Goal: Navigation & Orientation: Find specific page/section

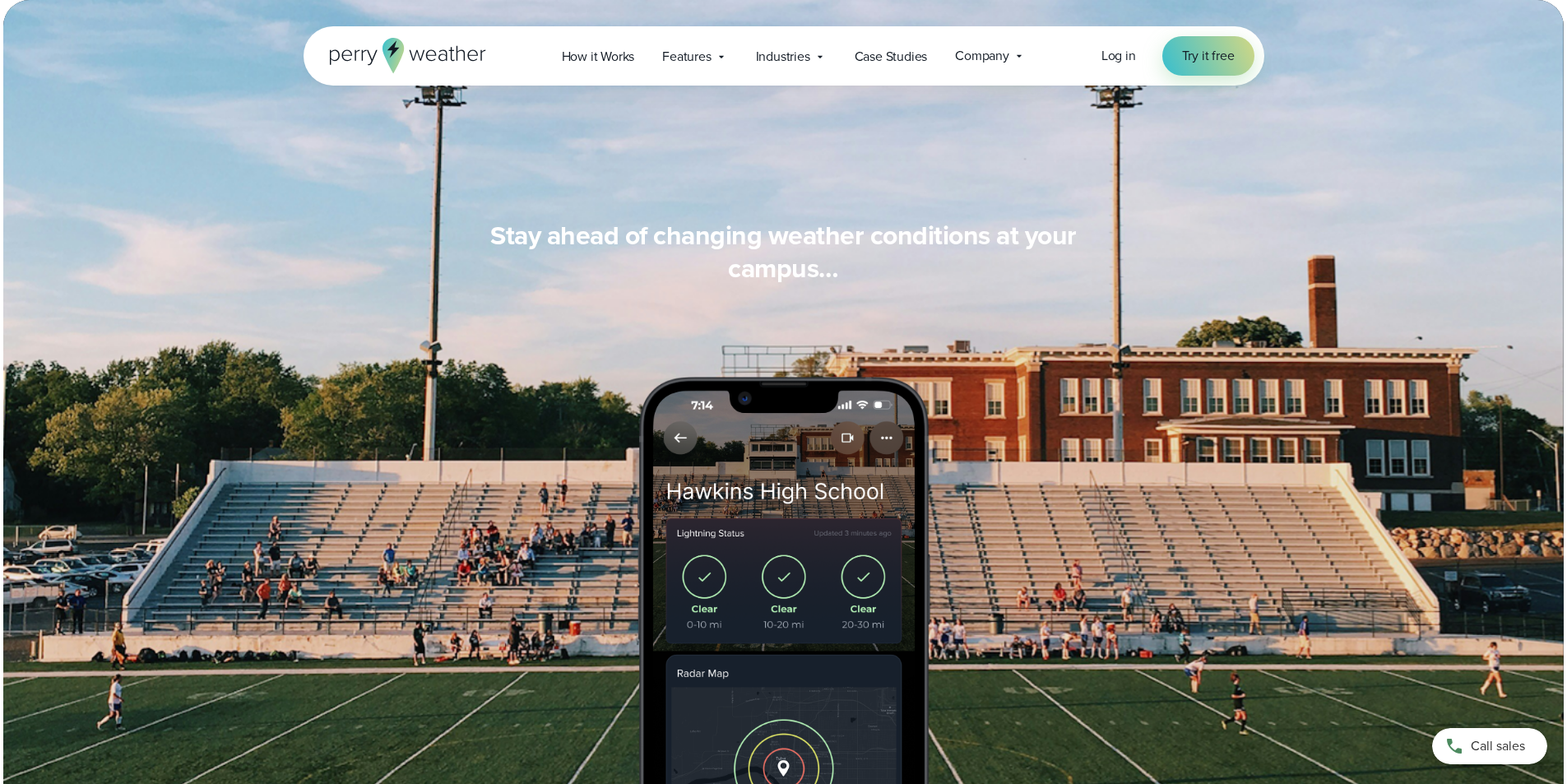
scroll to position [1316, 0]
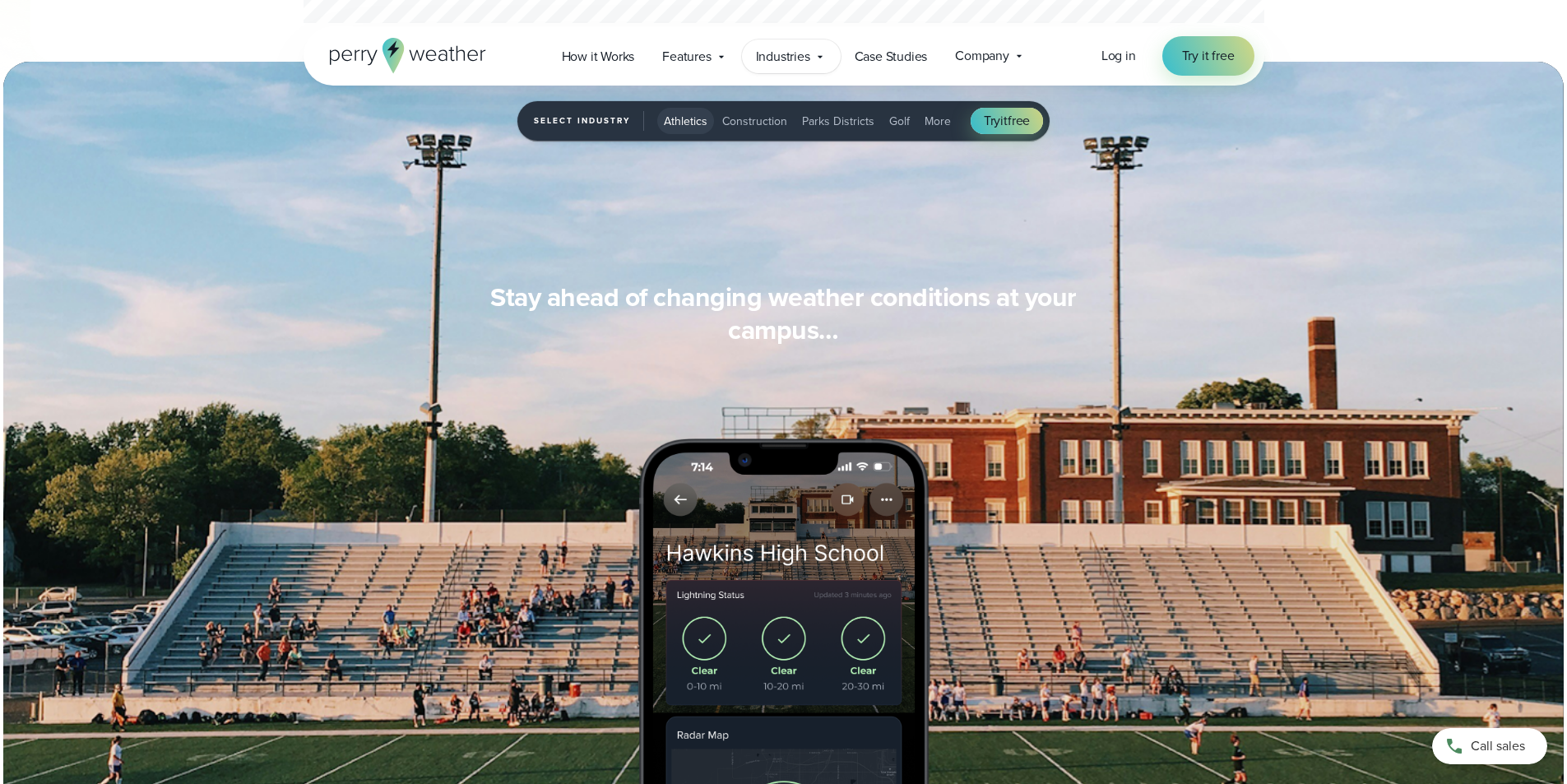
click at [794, 51] on span "Industries" at bounding box center [783, 56] width 54 height 20
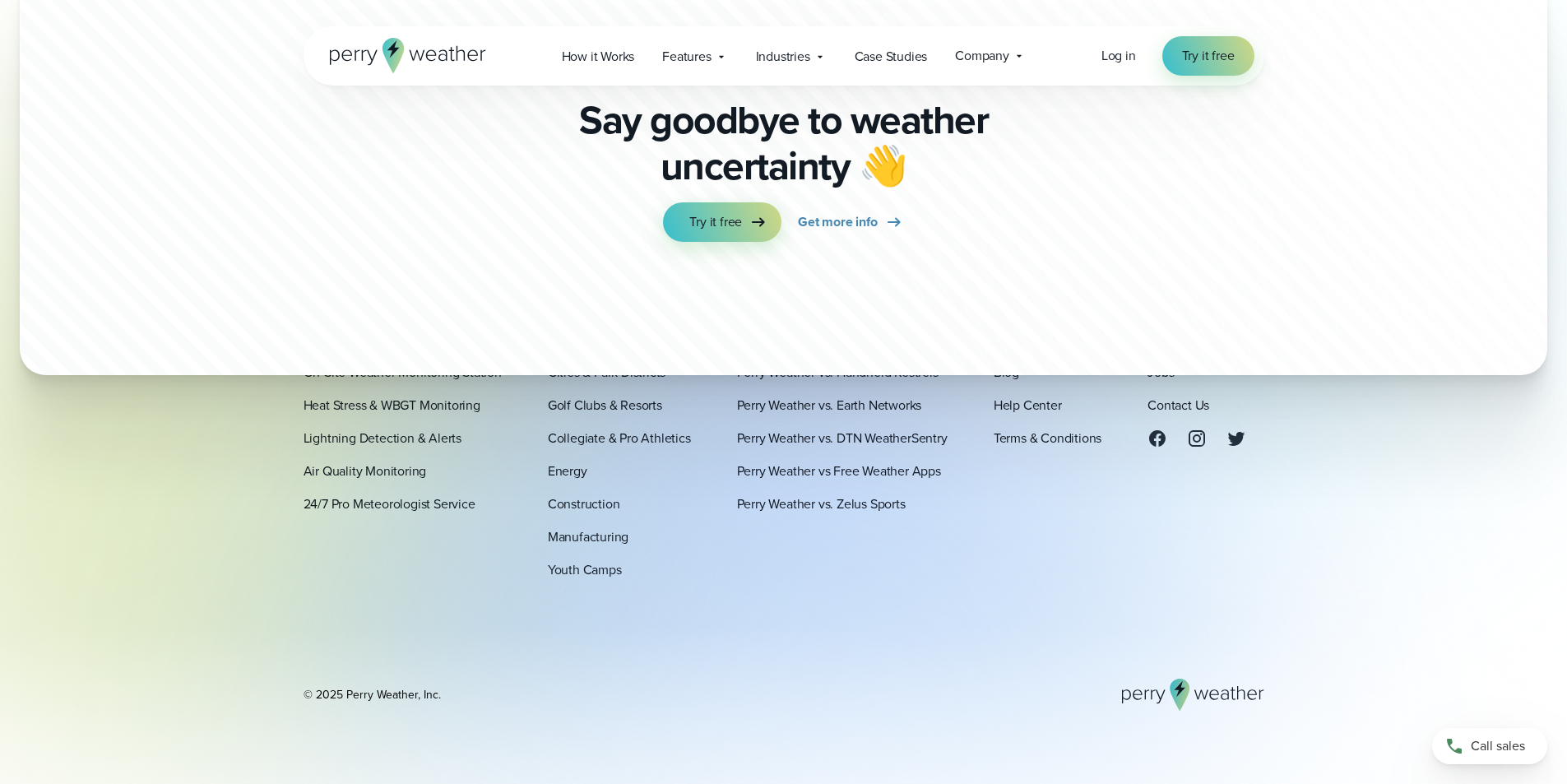
scroll to position [4403, 0]
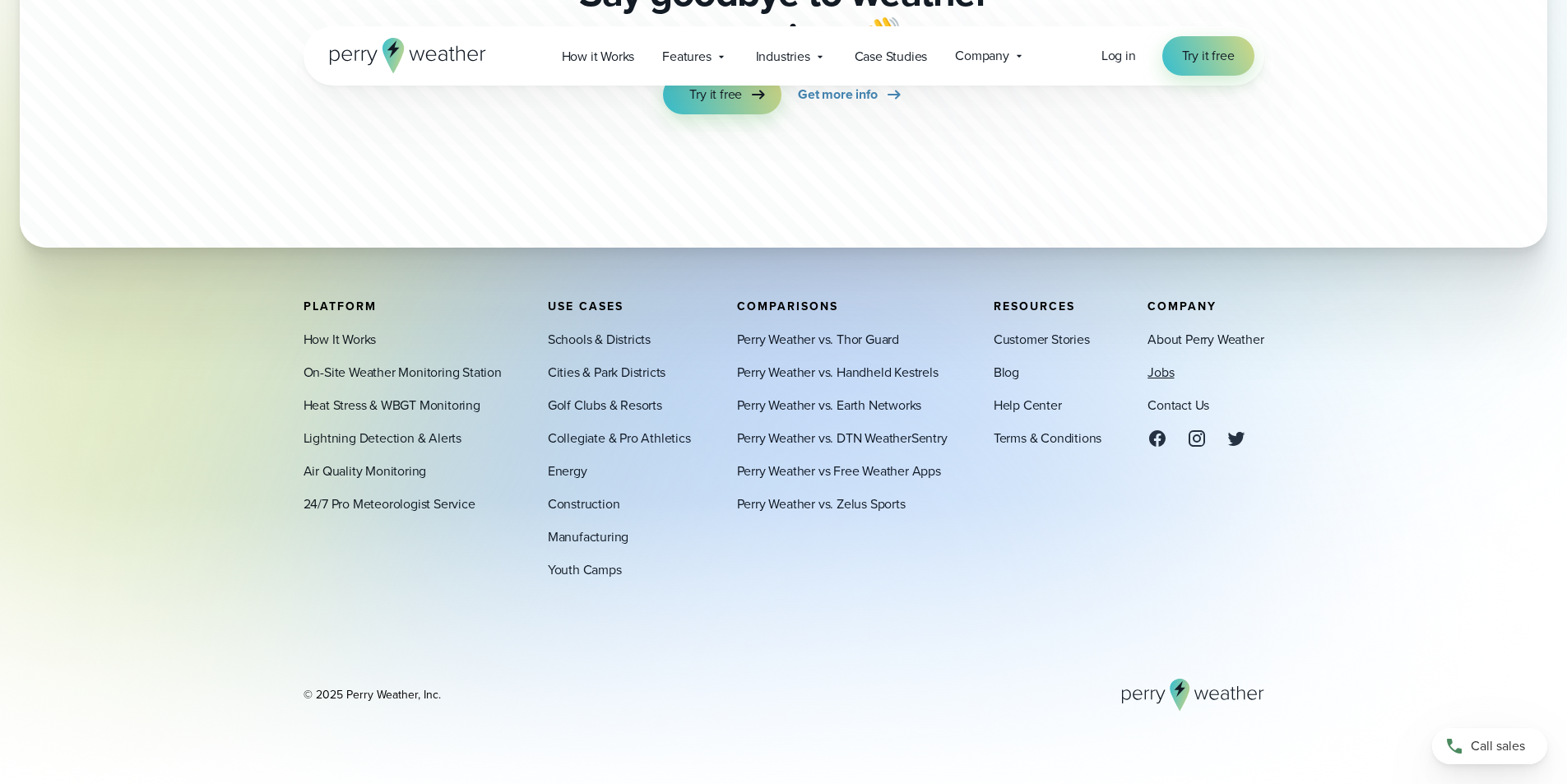
click at [1157, 370] on link "Jobs" at bounding box center [1161, 372] width 27 height 20
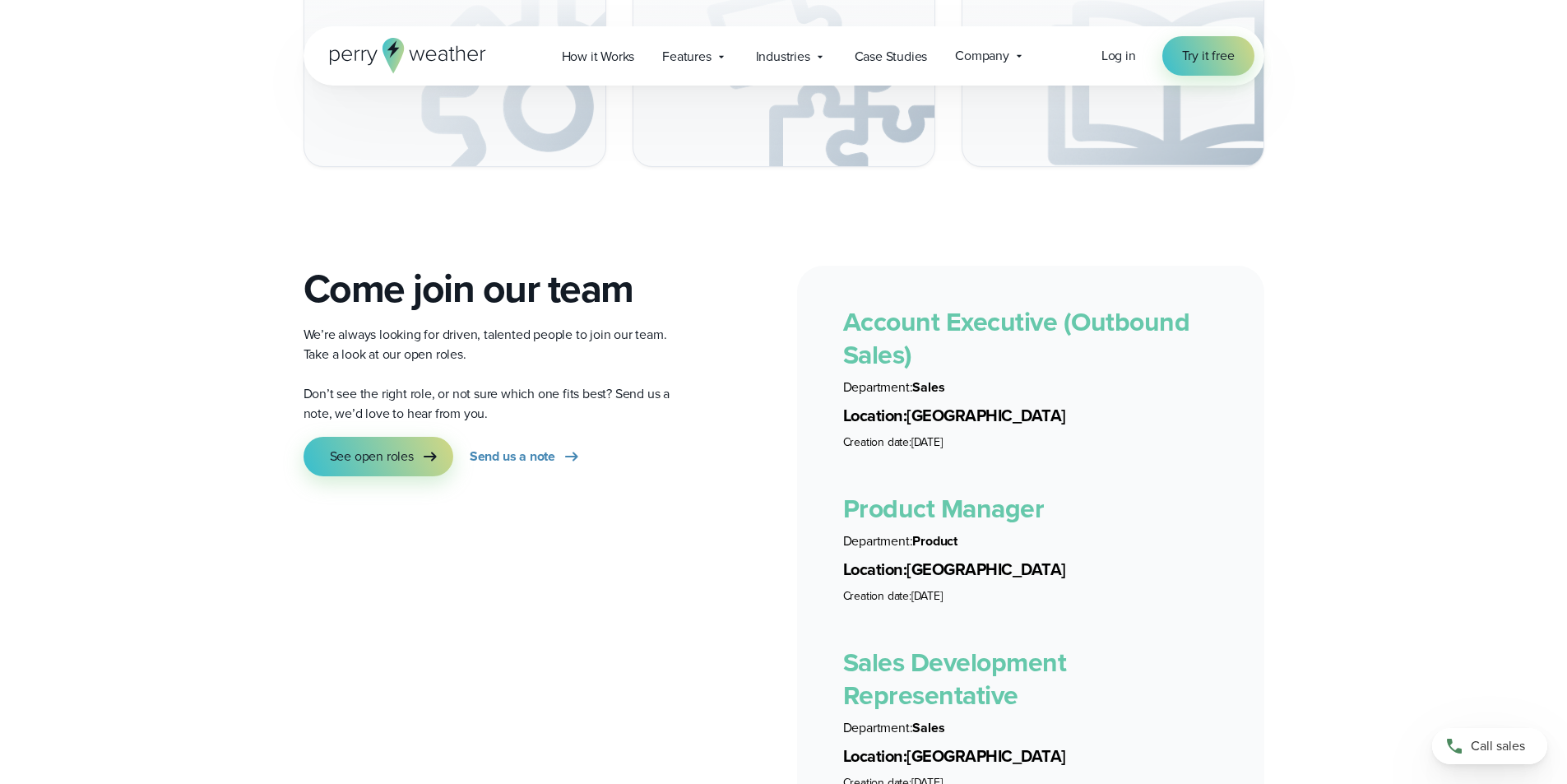
scroll to position [2796, 0]
click at [376, 445] on span "See open roles" at bounding box center [372, 454] width 84 height 20
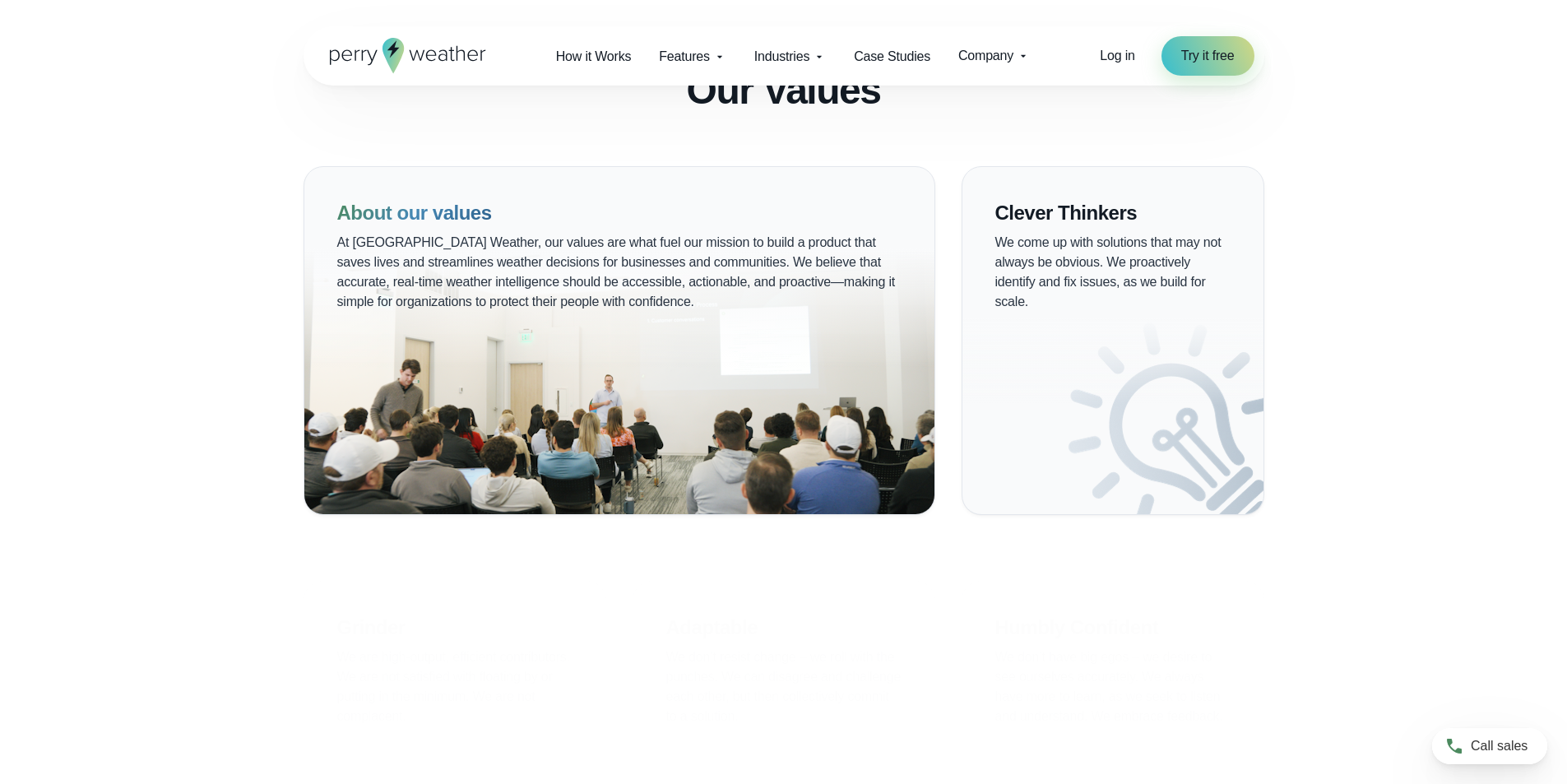
scroll to position [2727, 0]
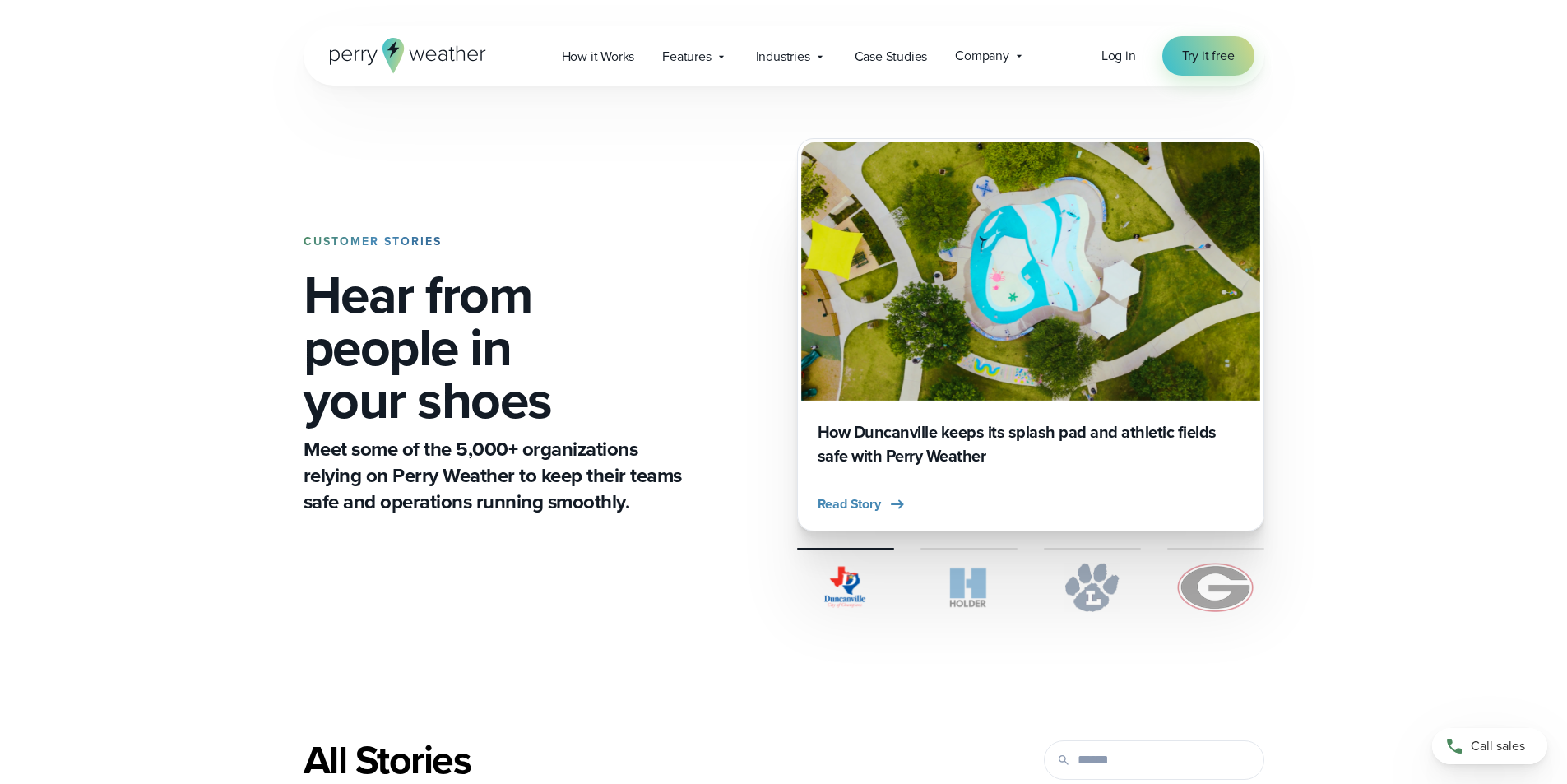
scroll to position [4401, 0]
